Goal: Information Seeking & Learning: Learn about a topic

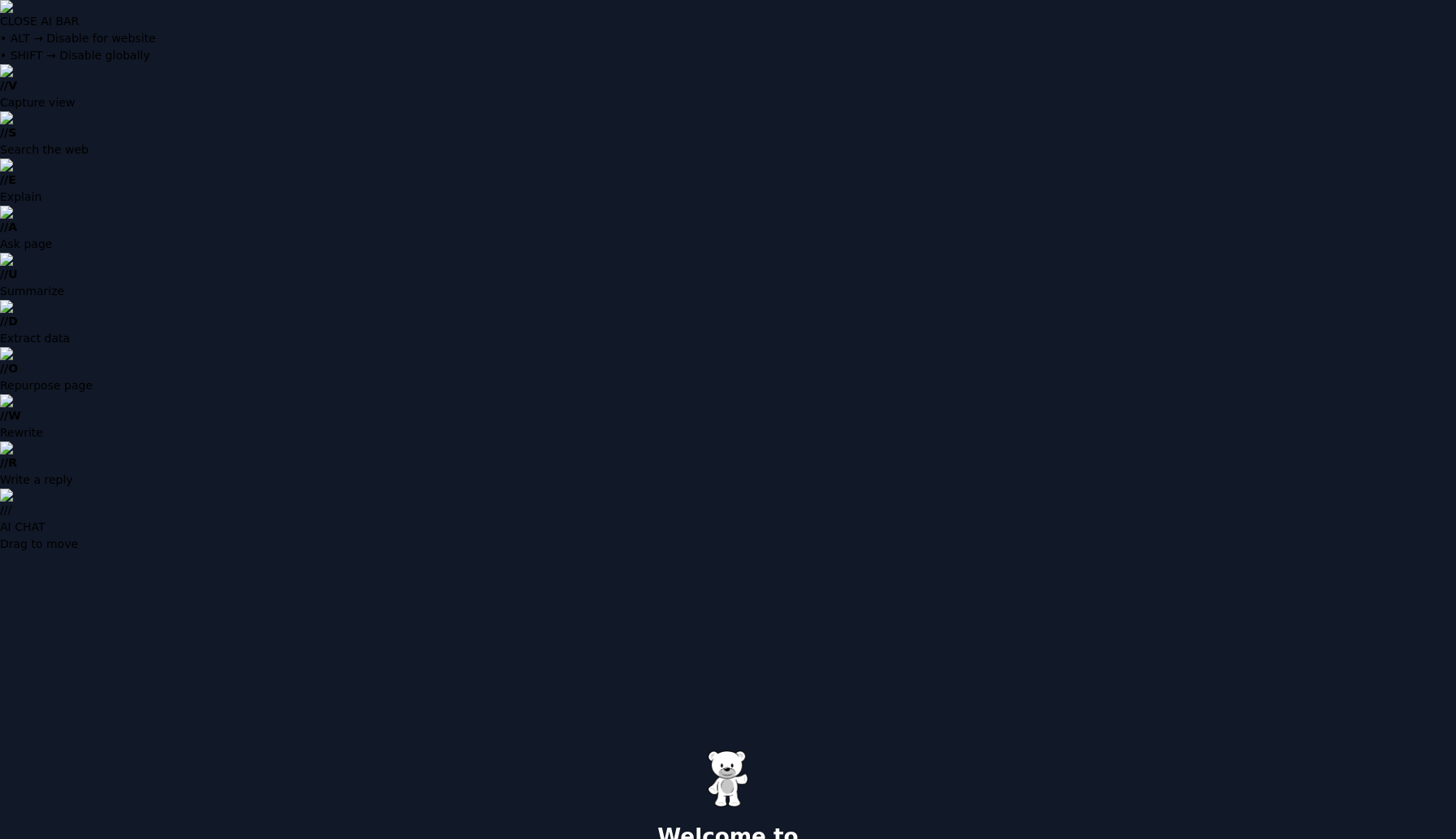
type input "**********"
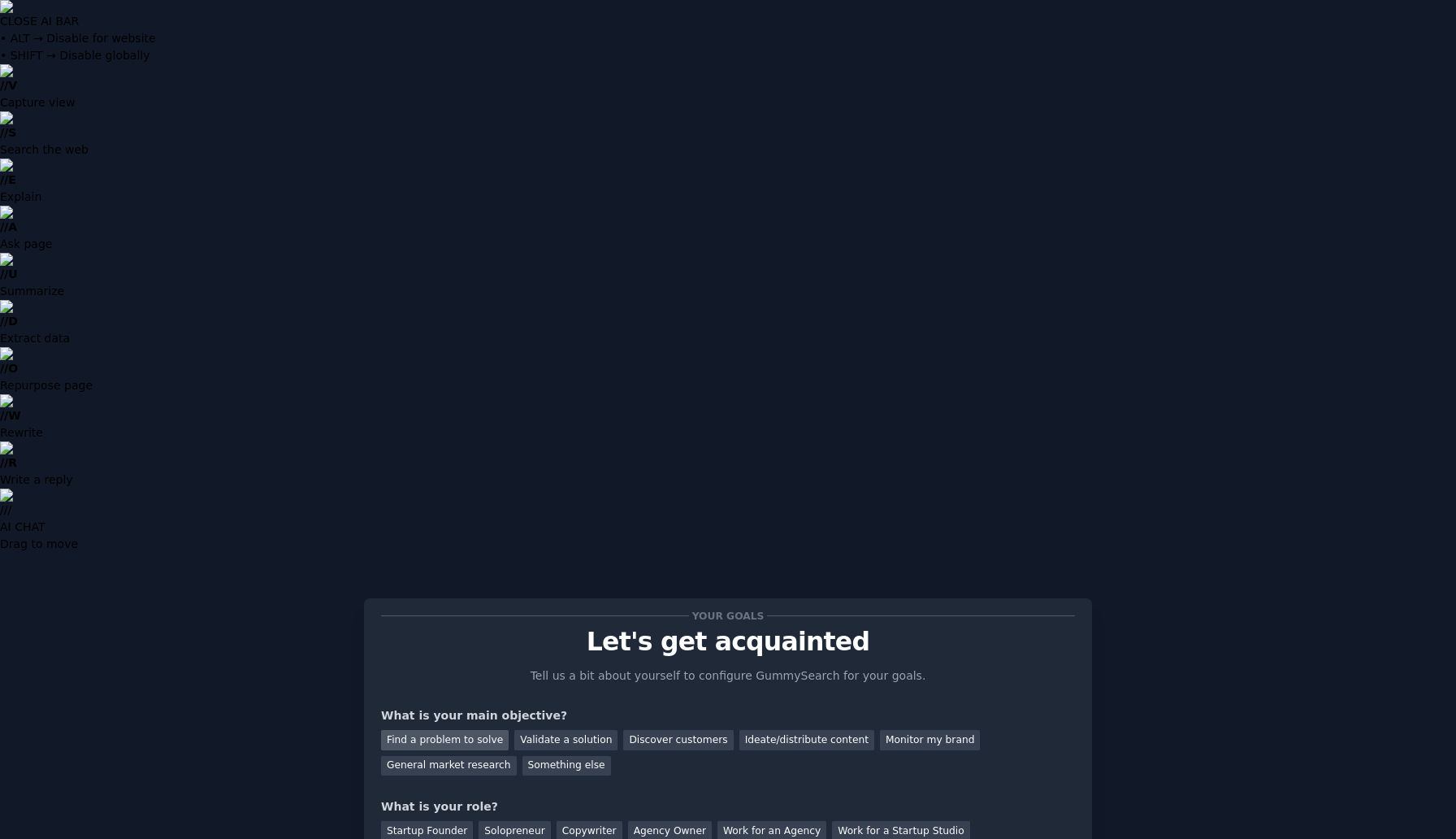
click at [486, 729] on div "Find a problem to solve" at bounding box center [445, 739] width 127 height 21
click at [548, 729] on div "Validate a solution" at bounding box center [566, 739] width 104 height 21
click at [457, 729] on div "Find a problem to solve" at bounding box center [445, 739] width 127 height 21
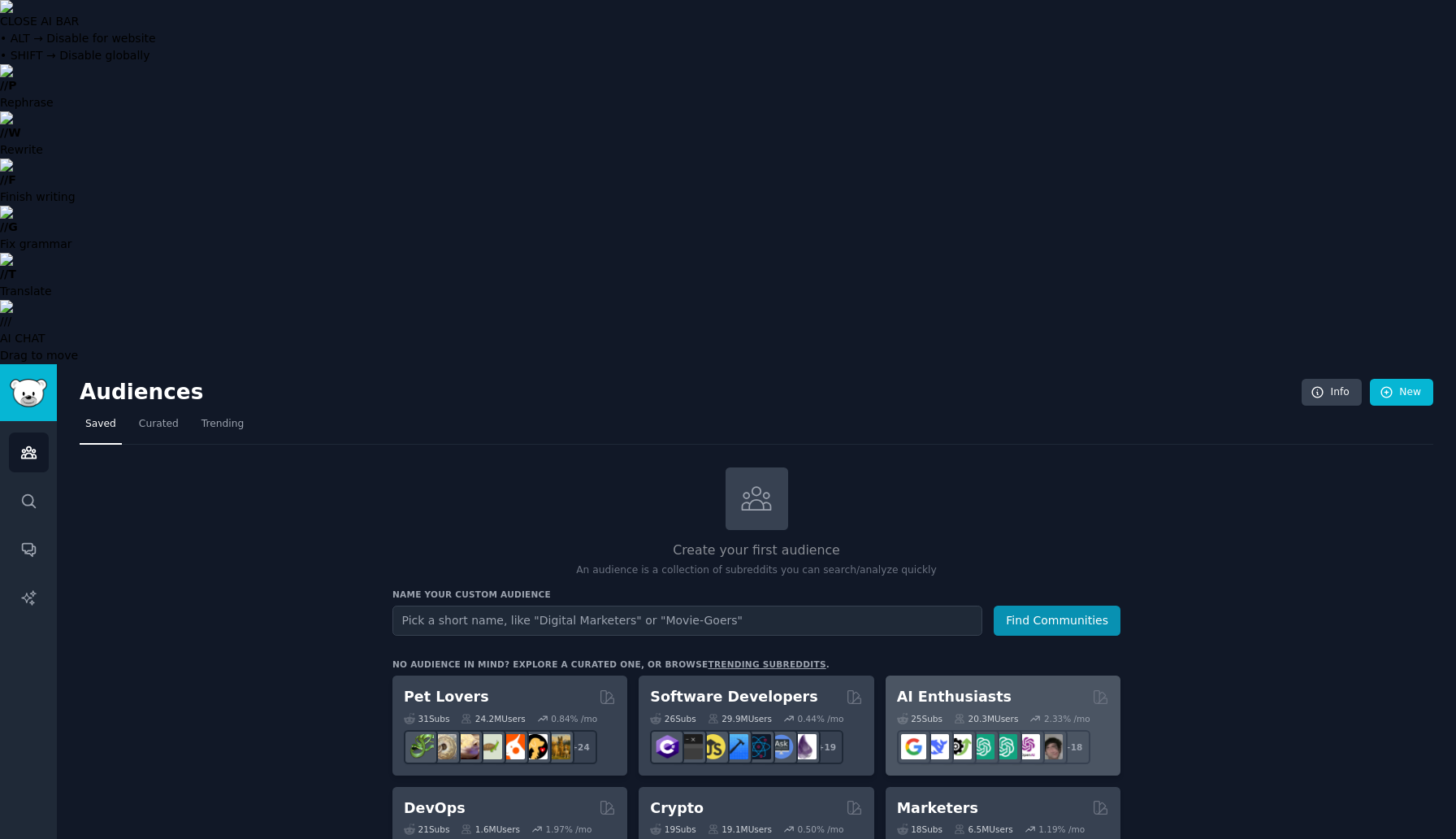
click at [961, 686] on h2 "AI Enthusiasts" at bounding box center [954, 696] width 114 height 21
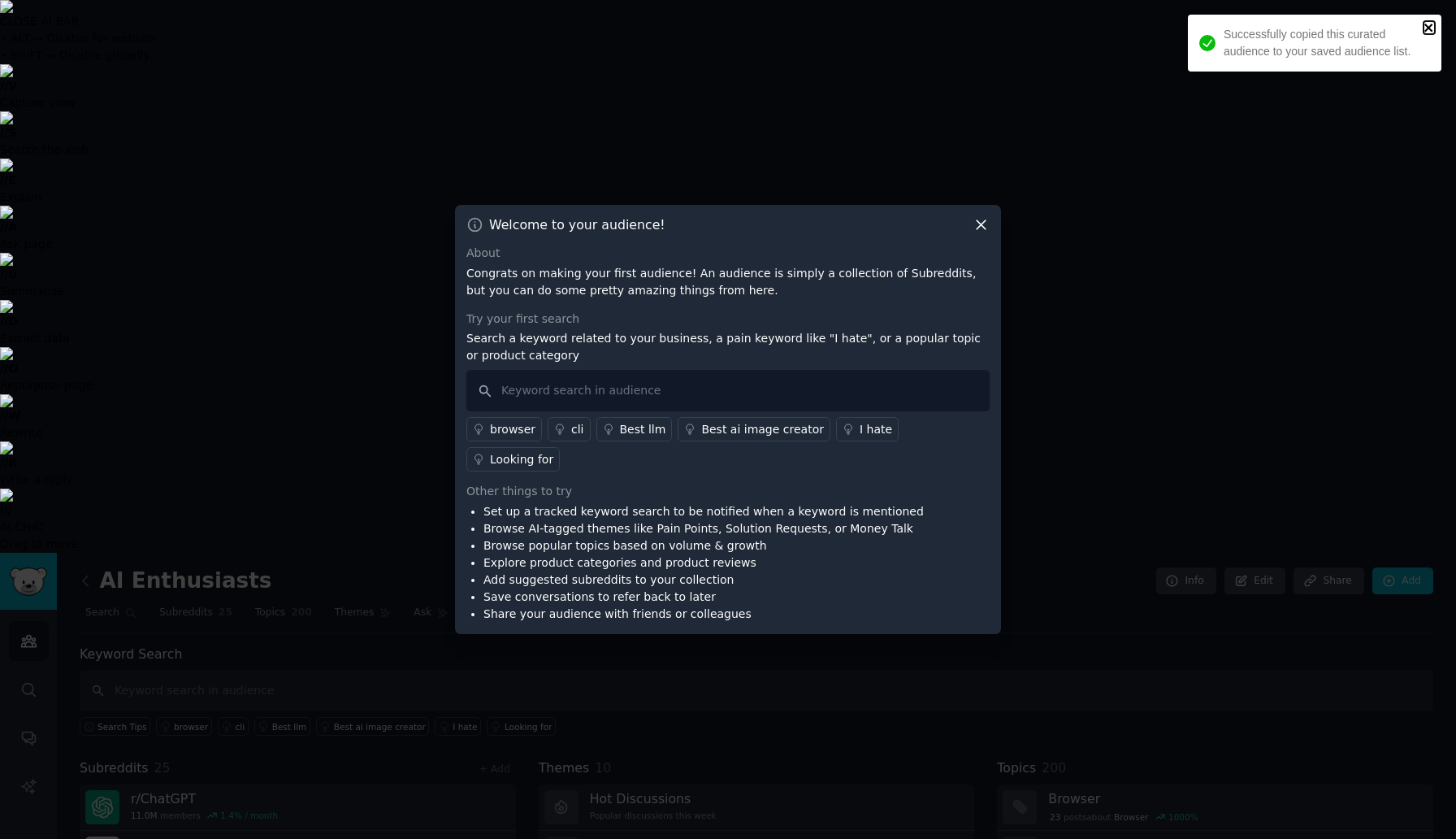
click at [1434, 29] on icon "close" at bounding box center [1430, 27] width 12 height 13
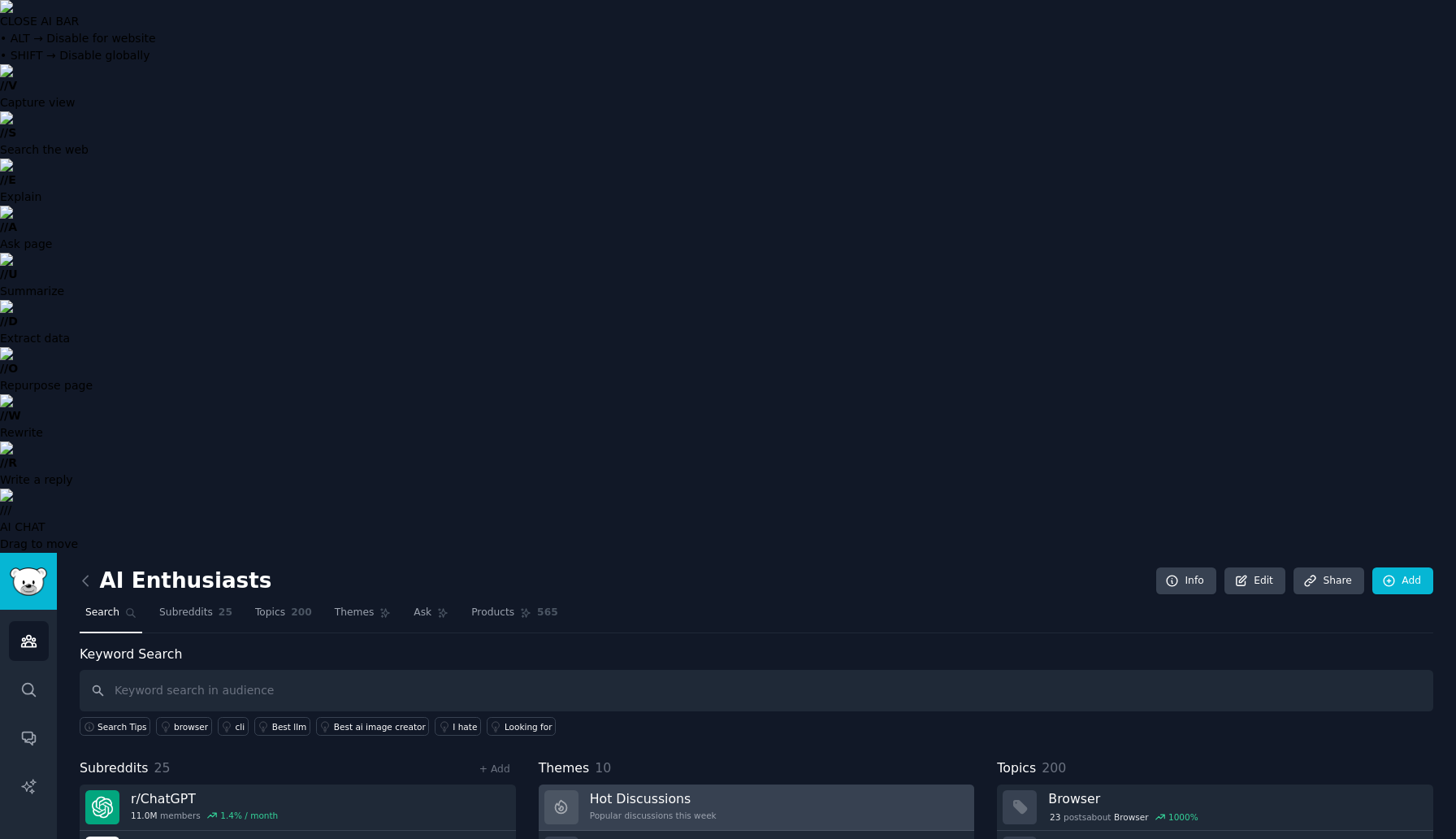
click at [662, 790] on h3 "Hot Discussions" at bounding box center [653, 798] width 127 height 17
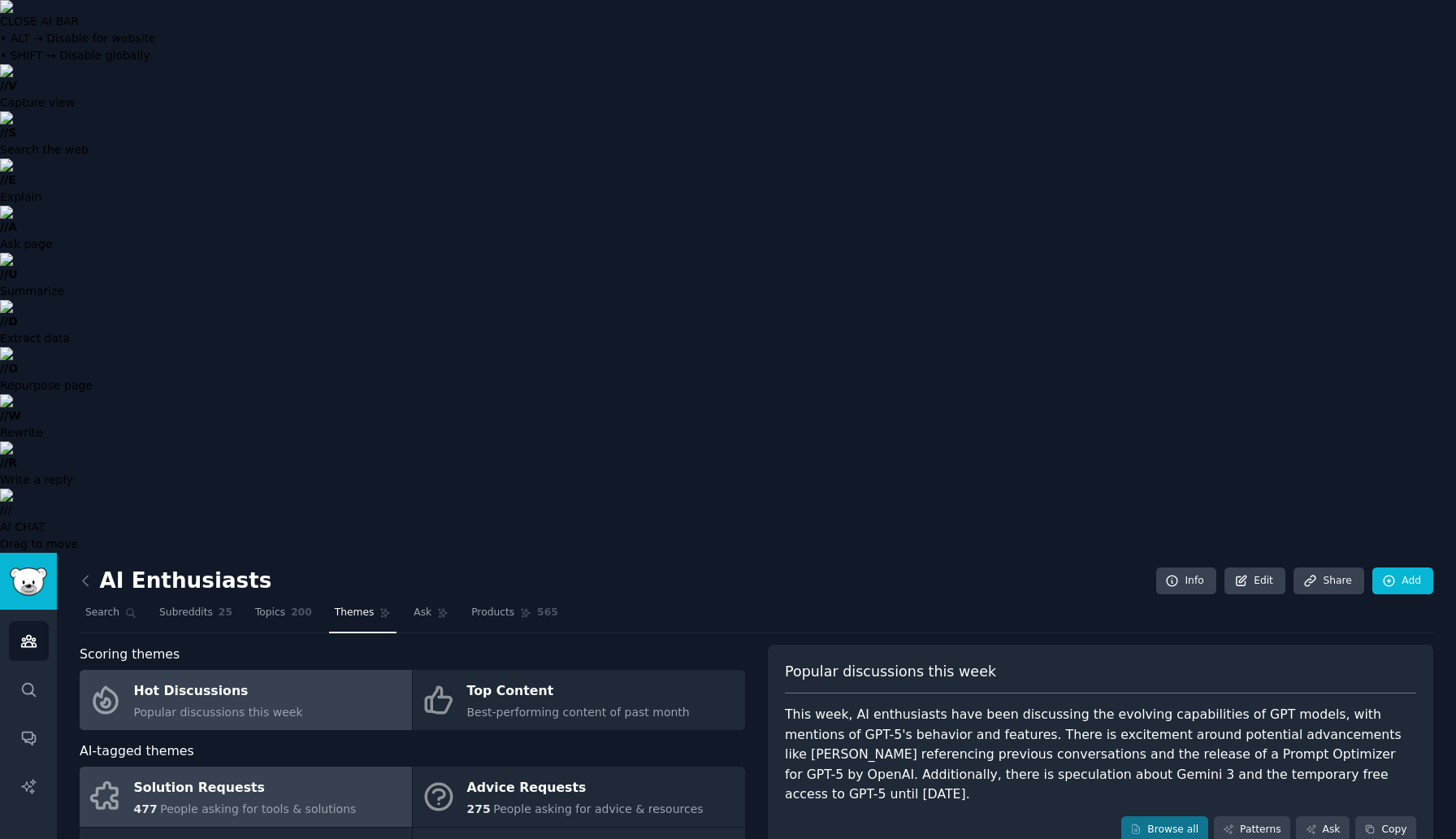
click at [244, 802] on span "People asking for tools & solutions" at bounding box center [258, 808] width 196 height 13
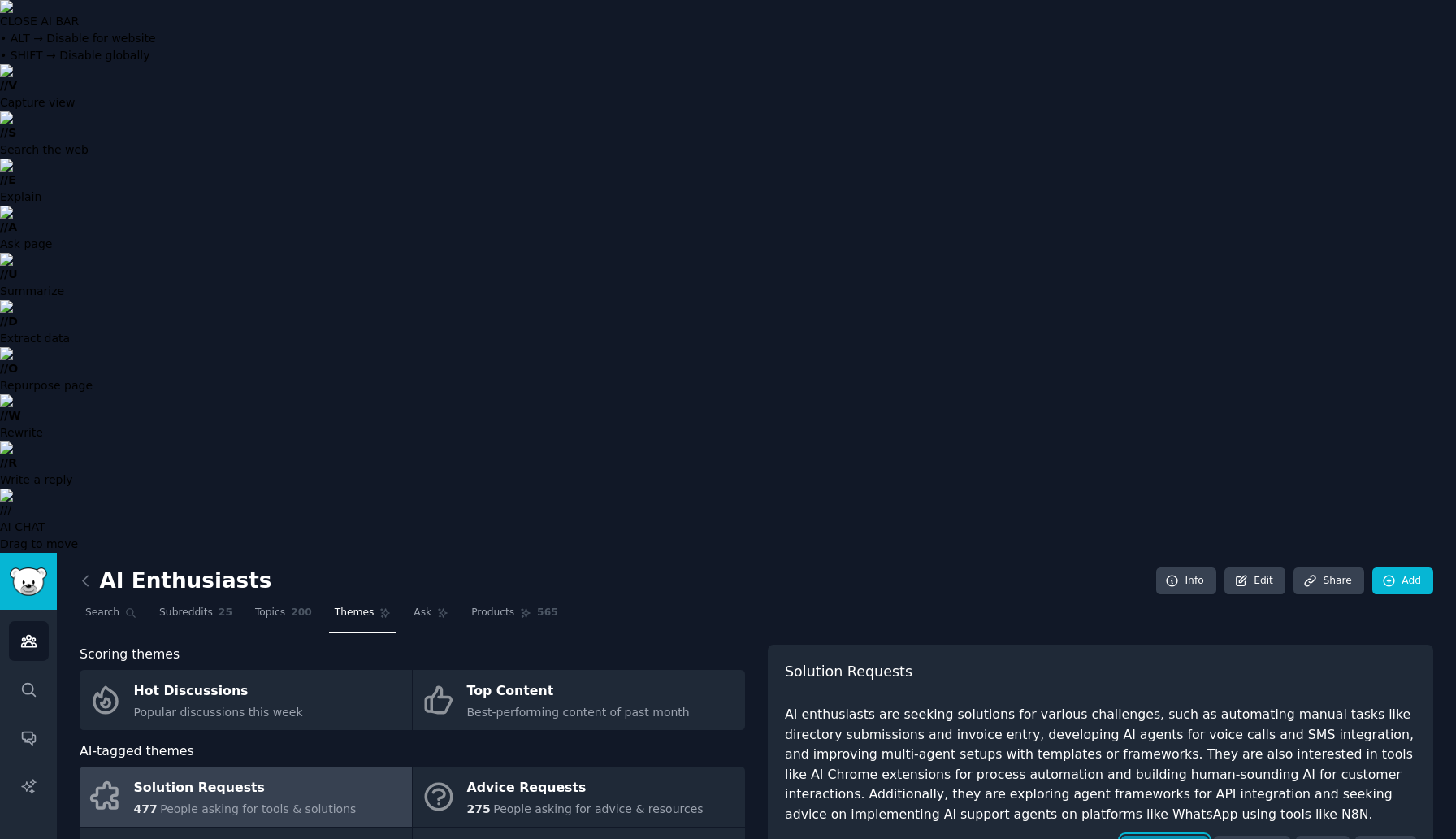
click at [1155, 835] on link "Browse all" at bounding box center [1165, 849] width 87 height 27
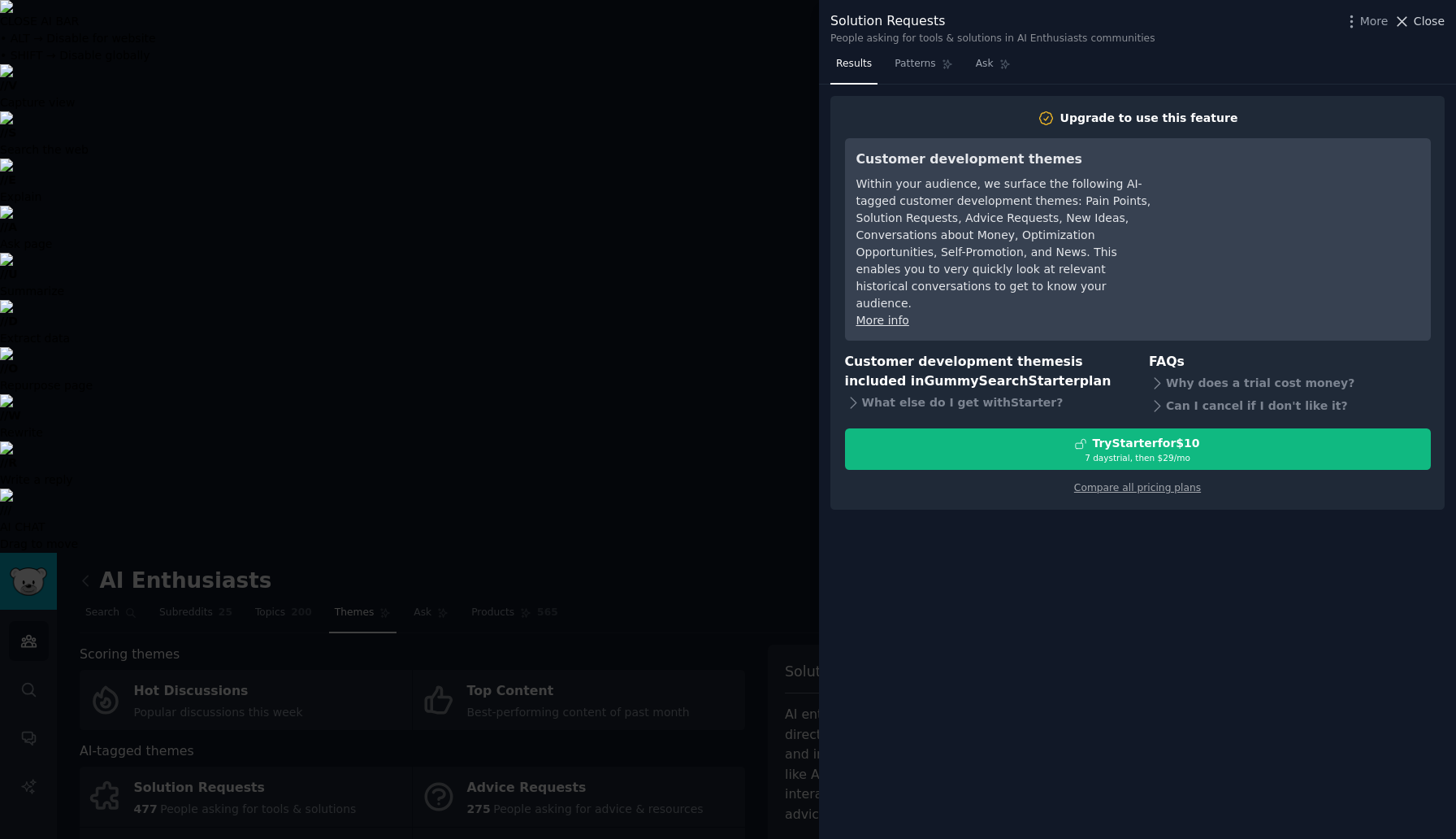
click at [1424, 18] on span "Close" at bounding box center [1430, 21] width 31 height 17
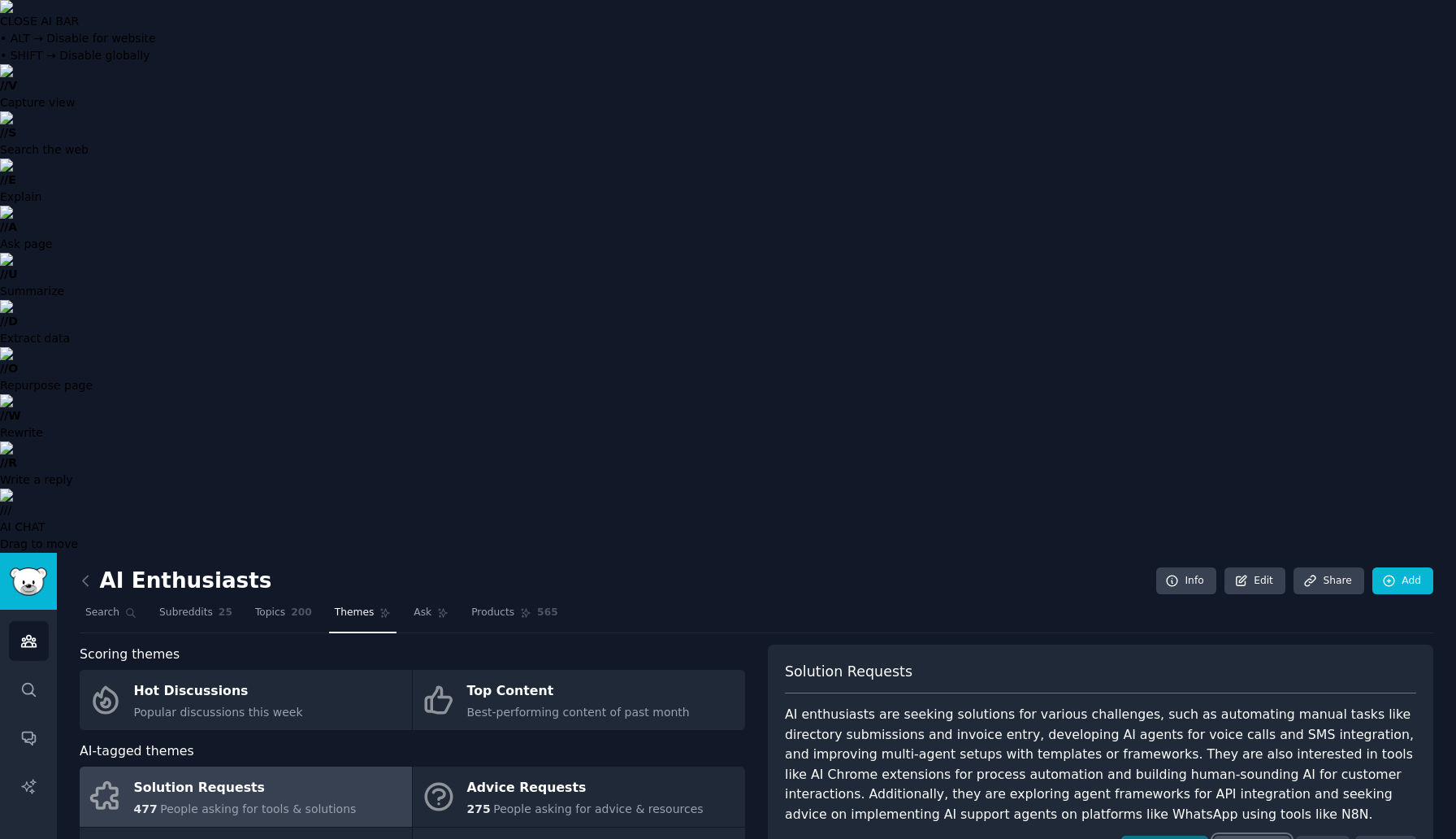
click at [1250, 835] on link "Patterns" at bounding box center [1253, 849] width 76 height 27
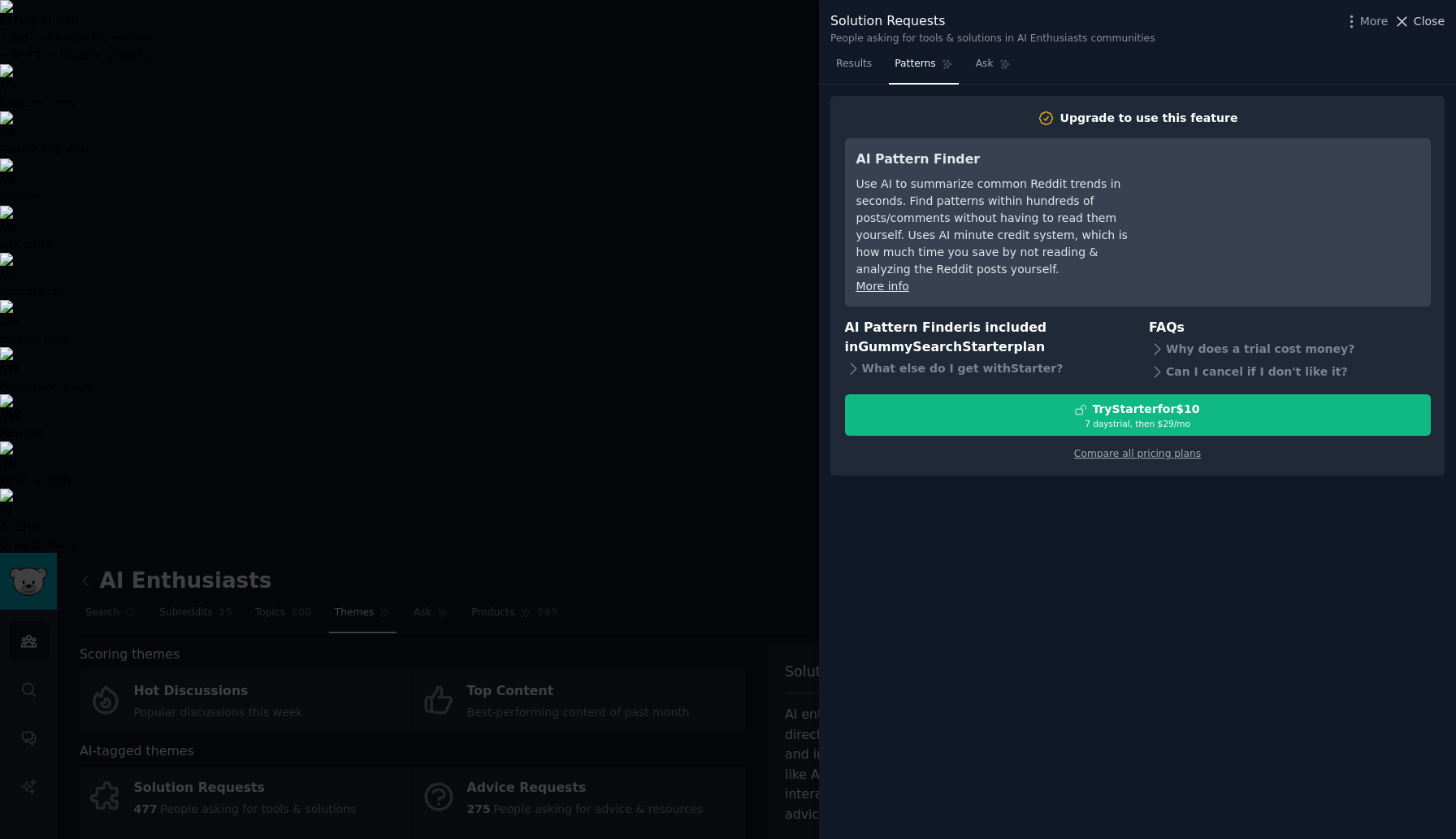
click at [1396, 21] on icon at bounding box center [1401, 21] width 17 height 17
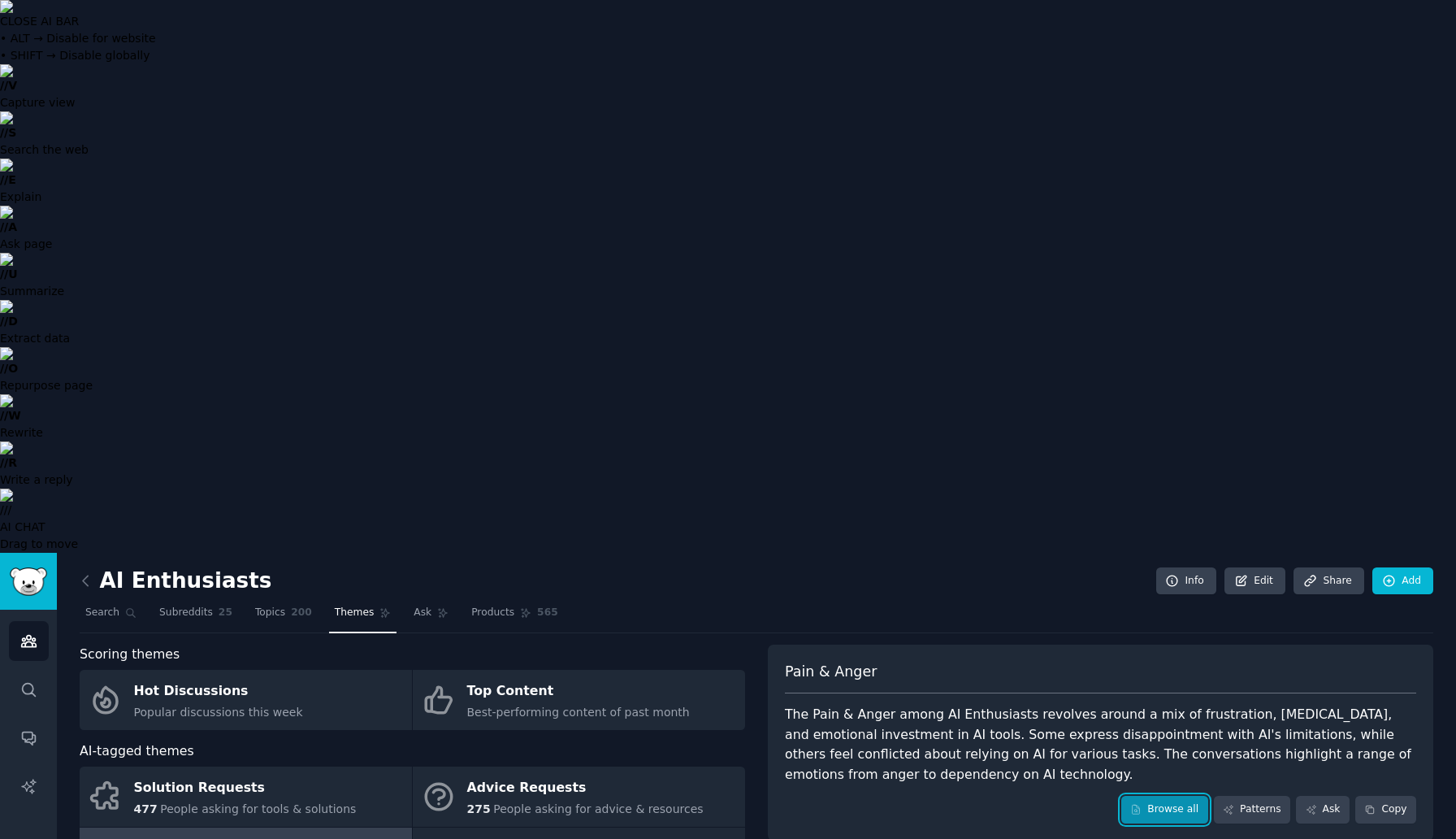
click at [1153, 796] on link "Browse all" at bounding box center [1165, 810] width 87 height 27
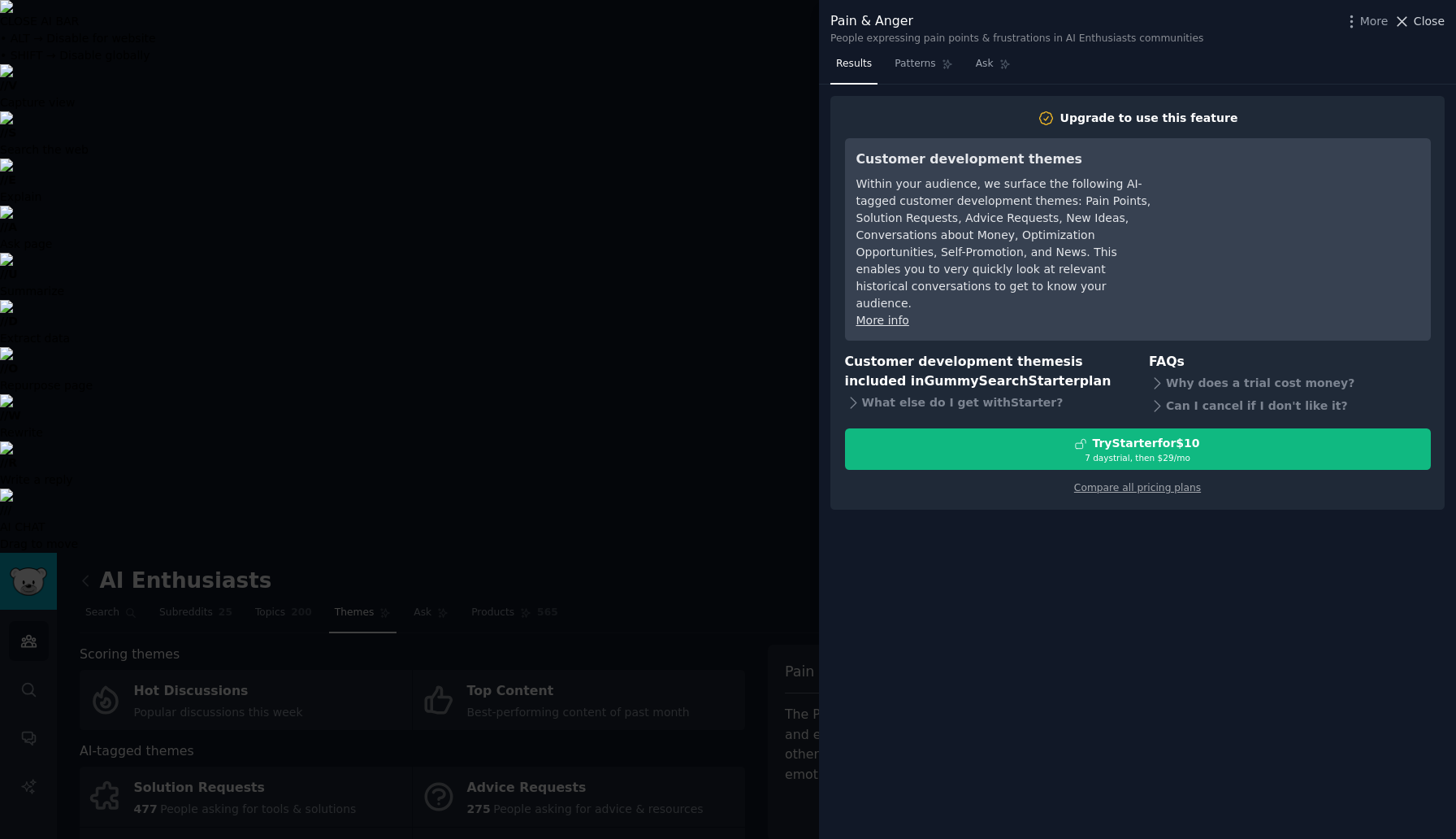
click at [1427, 27] on span "Close" at bounding box center [1430, 21] width 31 height 17
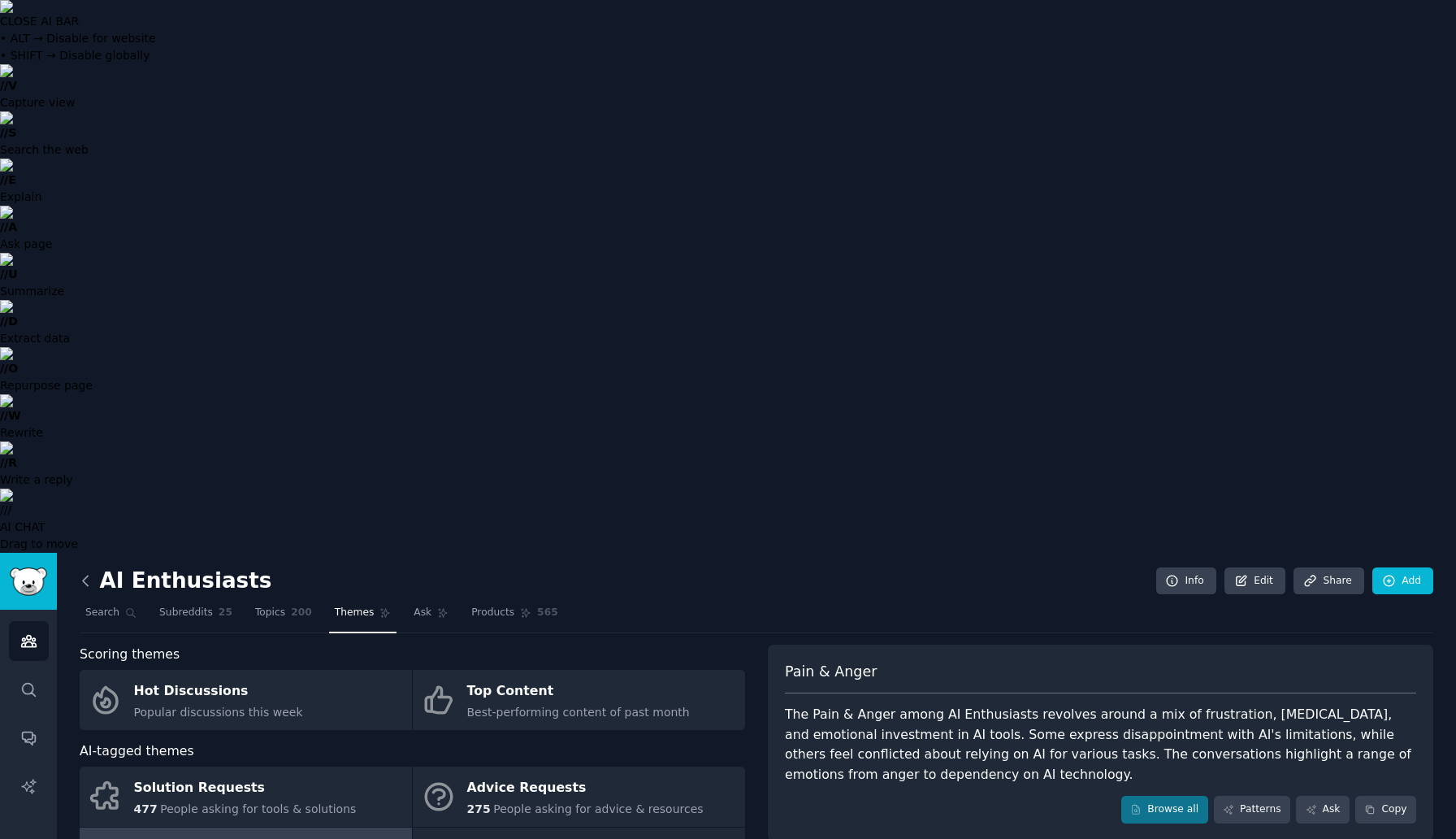
click at [87, 572] on icon at bounding box center [85, 580] width 17 height 17
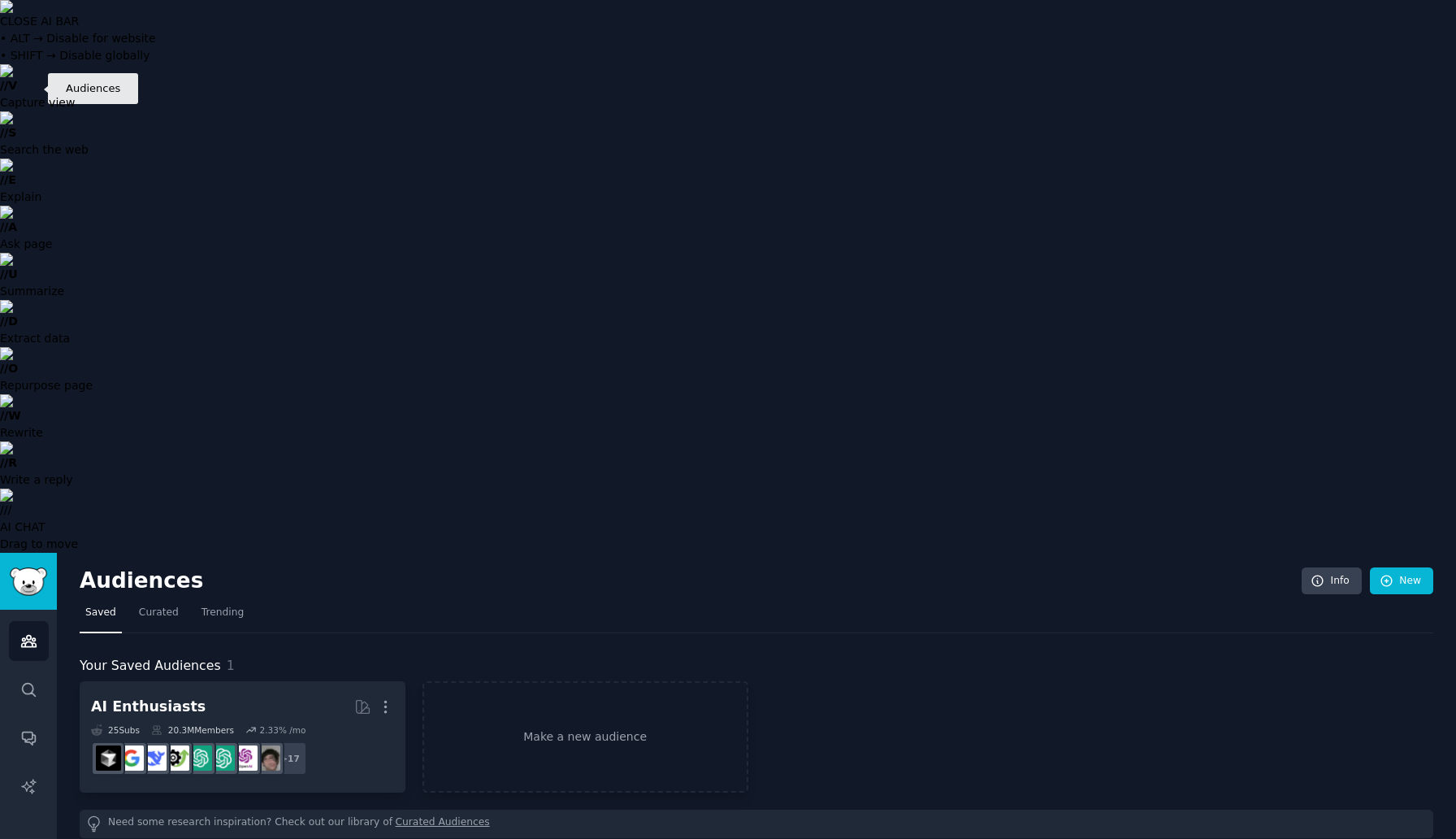
click at [19, 621] on link "Audiences" at bounding box center [28, 640] width 40 height 40
click at [30, 682] on icon "Sidebar" at bounding box center [28, 689] width 17 height 17
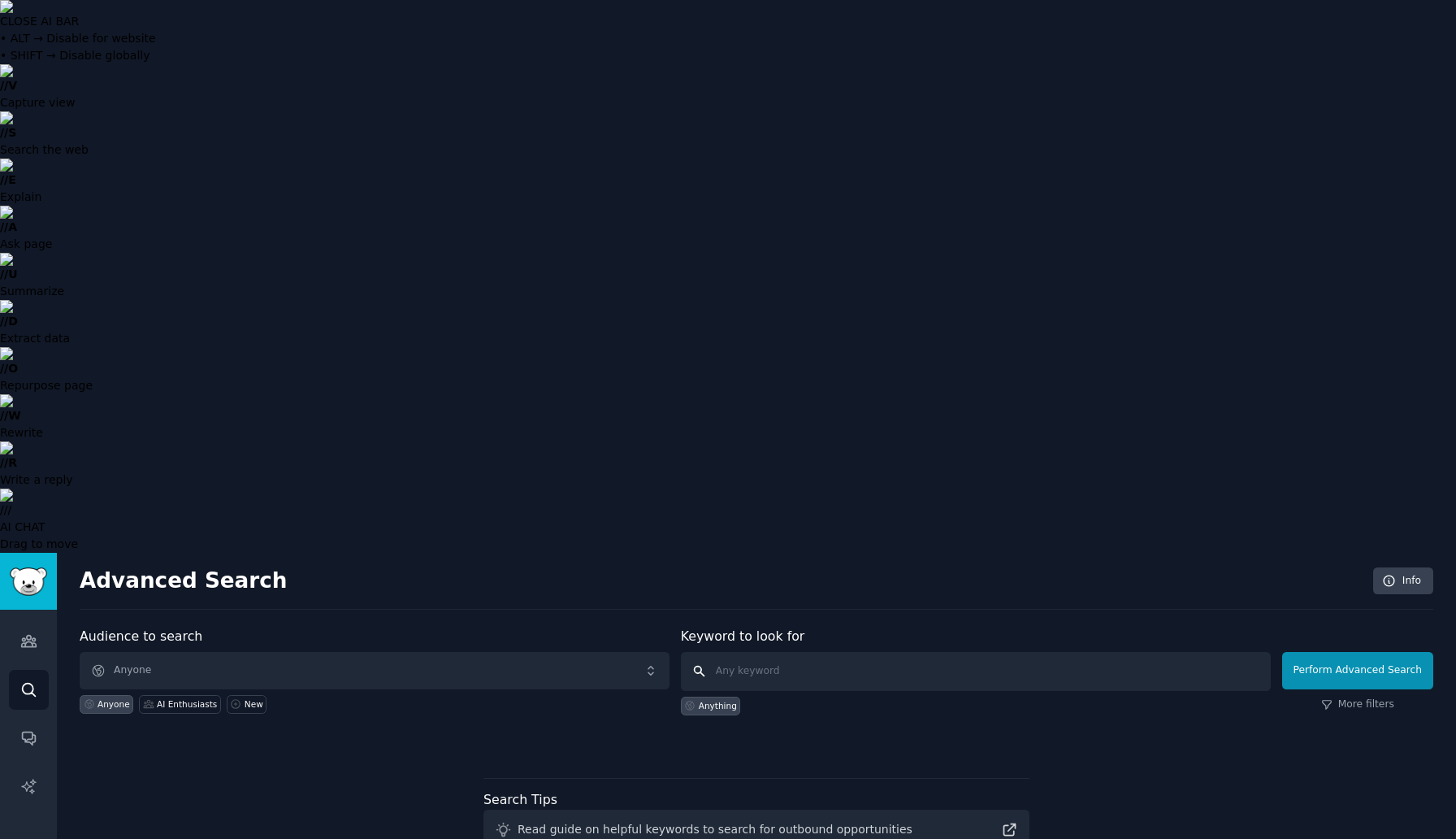
click at [761, 652] on input "text" at bounding box center [976, 672] width 590 height 39
type input "ai automation"
click button "Perform Advanced Search" at bounding box center [1358, 671] width 152 height 37
